Goal: Task Accomplishment & Management: Use online tool/utility

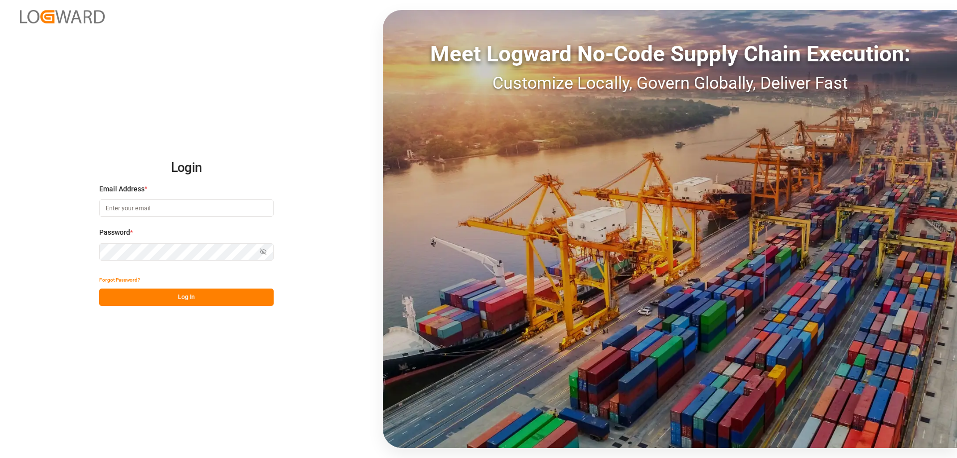
type input "[EMAIL_ADDRESS][DOMAIN_NAME]"
click at [192, 300] on button "Log In" at bounding box center [186, 297] width 174 height 17
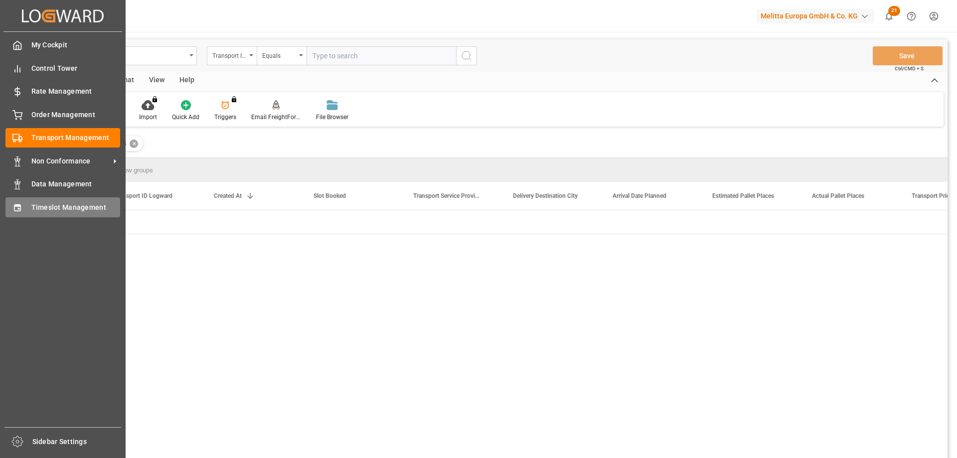
click at [66, 211] on span "Timeslot Management" at bounding box center [75, 207] width 89 height 10
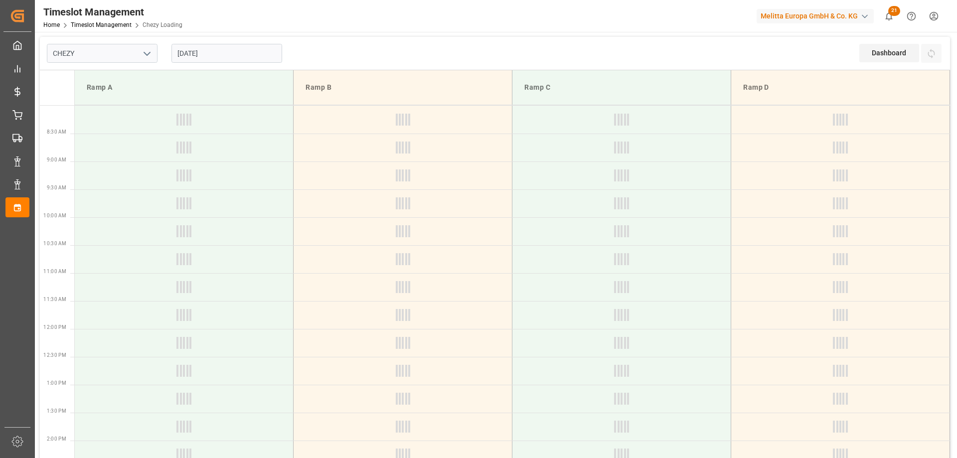
type input "Chezy Loading"
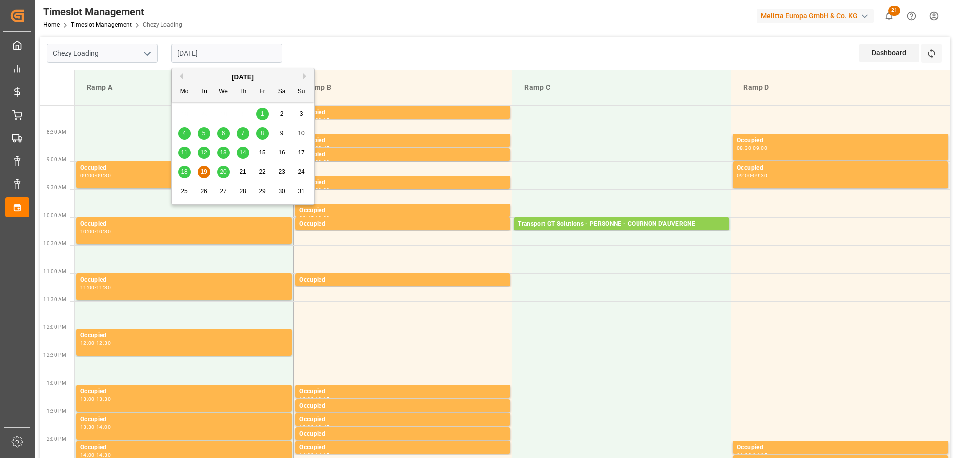
click at [184, 54] on input "[DATE]" at bounding box center [226, 53] width 111 height 19
click at [221, 176] on div "20" at bounding box center [223, 172] width 12 height 12
type input "[DATE]"
